Goal: Find specific page/section: Find specific page/section

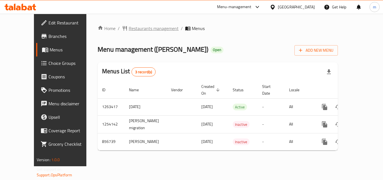
click at [133, 27] on span "Restaurants management" at bounding box center [154, 28] width 50 height 7
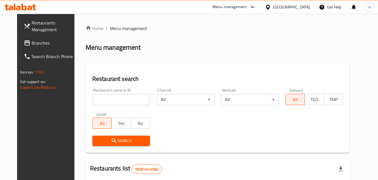
click at [101, 103] on input "search" at bounding box center [121, 99] width 58 height 11
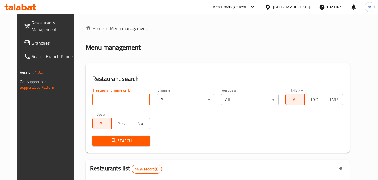
paste input "656644"
type input "656644"
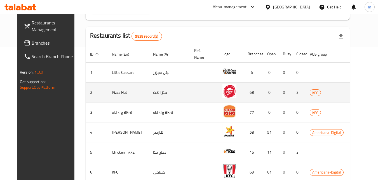
scroll to position [133, 0]
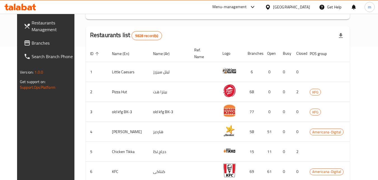
click at [218, 45] on th "Logo" at bounding box center [230, 53] width 25 height 17
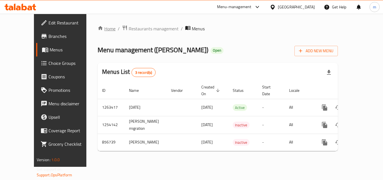
click at [97, 29] on link "Home" at bounding box center [106, 28] width 18 height 7
click at [133, 26] on span "Restaurants management" at bounding box center [154, 28] width 50 height 7
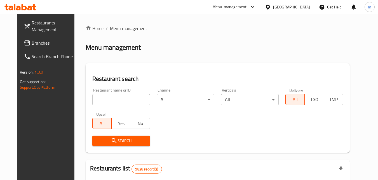
click at [108, 97] on input "search" at bounding box center [121, 99] width 58 height 11
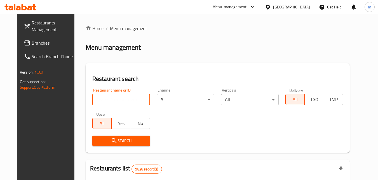
paste input "656644"
type input "656644"
click button "Search" at bounding box center [121, 140] width 58 height 10
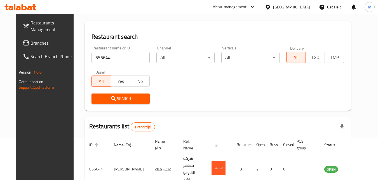
scroll to position [66, 0]
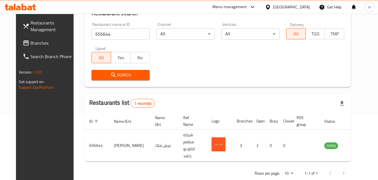
click at [192, 54] on div "Restaurant name or ID 656644 Restaurant name or ID Channel All ​ Verticals All …" at bounding box center [218, 51] width 260 height 64
click at [298, 7] on div "[GEOGRAPHIC_DATA]" at bounding box center [291, 7] width 37 height 6
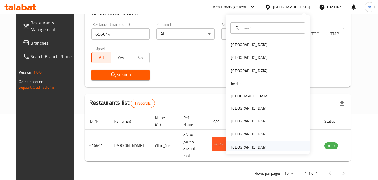
click at [234, 148] on div "[GEOGRAPHIC_DATA]" at bounding box center [249, 147] width 37 height 6
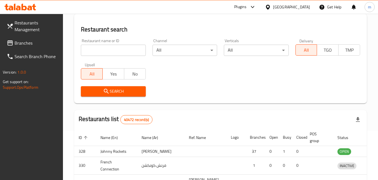
scroll to position [66, 0]
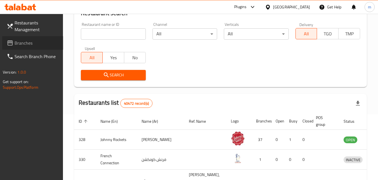
click at [20, 44] on span "Branches" at bounding box center [37, 42] width 44 height 7
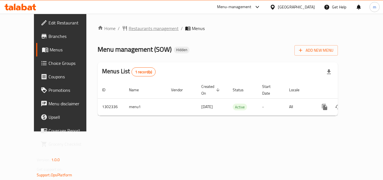
click at [129, 28] on span "Restaurants management" at bounding box center [154, 28] width 50 height 7
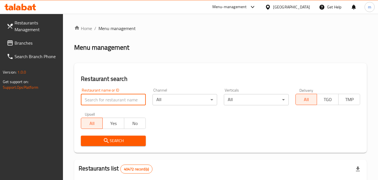
click at [115, 99] on input "search" at bounding box center [113, 99] width 65 height 11
paste input "702335"
type input "702335"
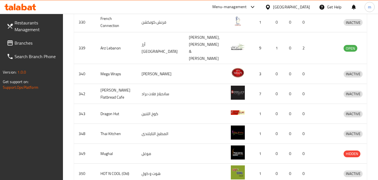
scroll to position [206, 0]
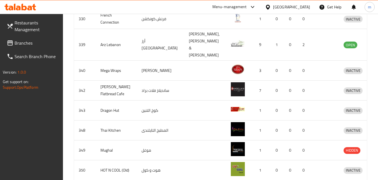
click at [294, 3] on div "[GEOGRAPHIC_DATA]" at bounding box center [288, 6] width 54 height 13
click at [294, 7] on div "[GEOGRAPHIC_DATA]" at bounding box center [291, 7] width 37 height 6
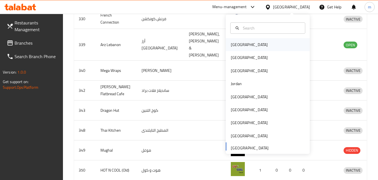
click at [235, 43] on div "[GEOGRAPHIC_DATA]" at bounding box center [249, 44] width 37 height 6
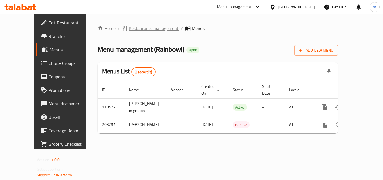
click at [129, 27] on span "Restaurants management" at bounding box center [154, 28] width 50 height 7
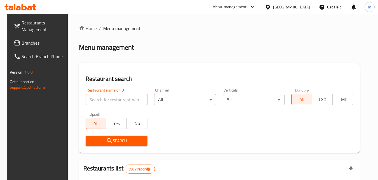
click at [108, 103] on input "search" at bounding box center [117, 99] width 62 height 11
paste input "622521"
type input "622521"
click button "Search" at bounding box center [117, 140] width 62 height 10
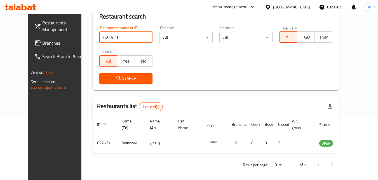
scroll to position [66, 0]
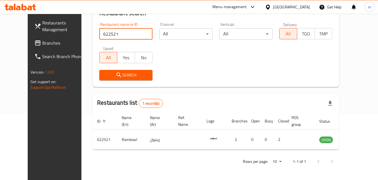
click at [305, 7] on div "[GEOGRAPHIC_DATA]" at bounding box center [291, 7] width 37 height 6
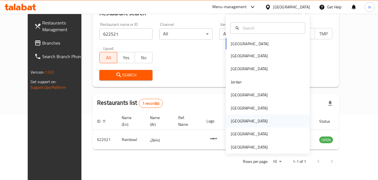
click at [236, 122] on div "[GEOGRAPHIC_DATA]" at bounding box center [249, 121] width 37 height 6
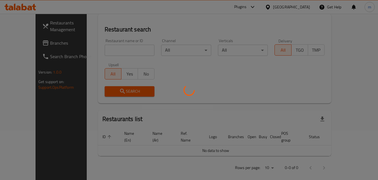
scroll to position [66, 0]
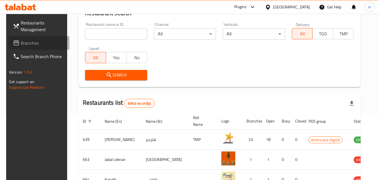
click at [21, 46] on span "Branches" at bounding box center [43, 42] width 44 height 7
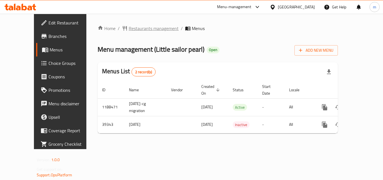
click at [129, 29] on span "Restaurants management" at bounding box center [154, 28] width 50 height 7
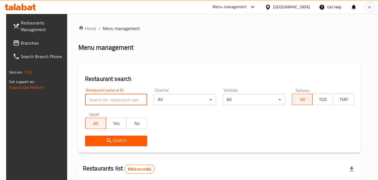
click at [99, 100] on input "search" at bounding box center [116, 99] width 62 height 11
paste input "20517"
type input "20517"
click button "Search" at bounding box center [116, 140] width 62 height 10
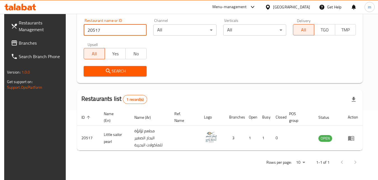
scroll to position [70, 0]
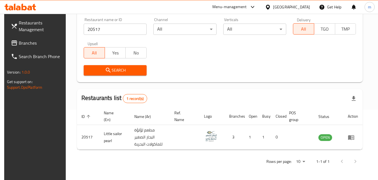
click at [303, 8] on div "[GEOGRAPHIC_DATA]" at bounding box center [291, 7] width 37 height 6
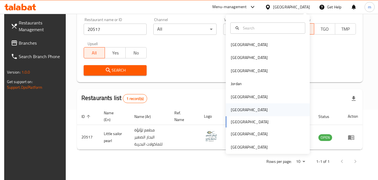
click at [232, 111] on div "[GEOGRAPHIC_DATA]" at bounding box center [249, 109] width 37 height 6
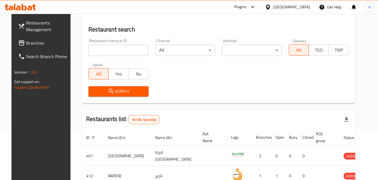
scroll to position [70, 0]
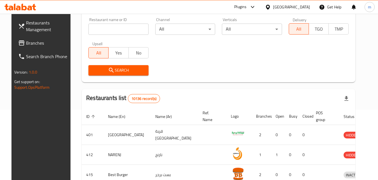
click at [26, 44] on span "Branches" at bounding box center [48, 42] width 44 height 7
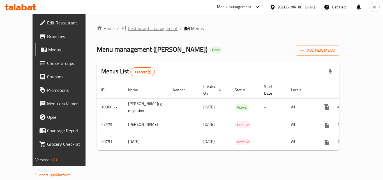
click at [134, 31] on span "Restaurants management" at bounding box center [153, 28] width 50 height 7
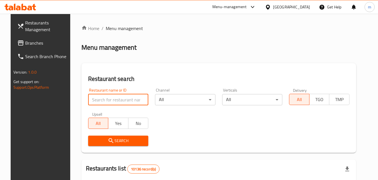
click at [110, 101] on input "search" at bounding box center [118, 99] width 61 height 11
paste input "21179"
type input "21179"
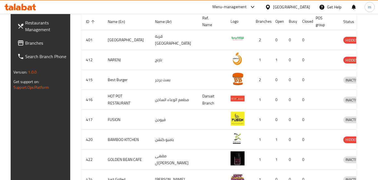
scroll to position [166, 0]
